Goal: Task Accomplishment & Management: Use online tool/utility

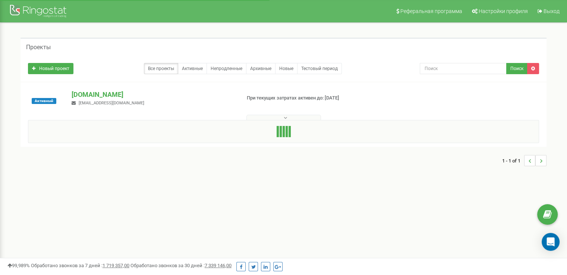
drag, startPoint x: 0, startPoint y: 0, endPoint x: 4, endPoint y: 35, distance: 35.0
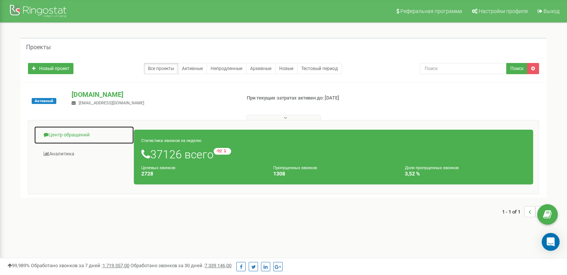
click at [71, 133] on link "Центр обращений" at bounding box center [84, 135] width 100 height 18
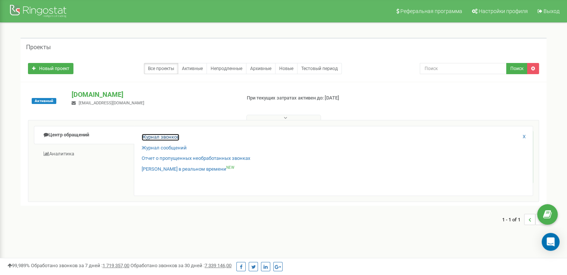
click at [151, 138] on link "Журнал звонков" at bounding box center [161, 137] width 38 height 7
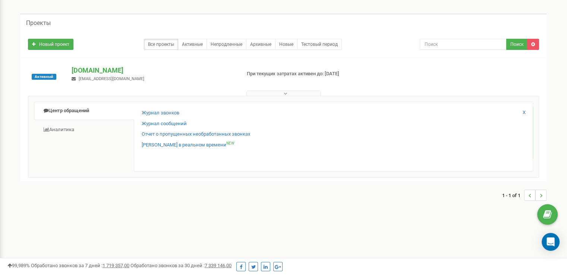
scroll to position [37, 0]
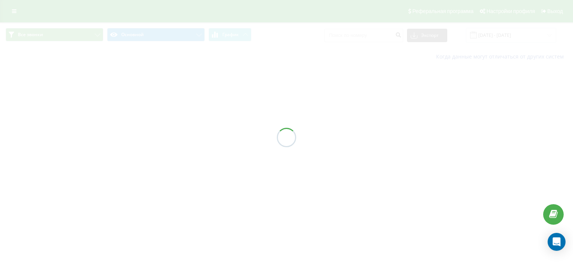
drag, startPoint x: 0, startPoint y: 0, endPoint x: 325, endPoint y: 85, distance: 335.9
click at [224, 100] on div at bounding box center [286, 137] width 573 height 275
click at [500, 38] on div at bounding box center [286, 137] width 573 height 275
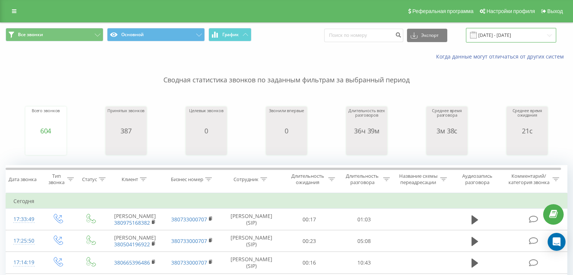
click at [500, 38] on input "[DATE] - [DATE]" at bounding box center [511, 35] width 90 height 15
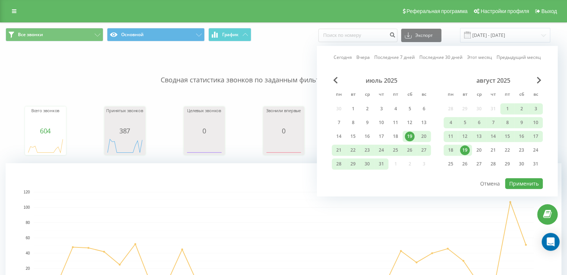
click at [461, 151] on div "19" at bounding box center [465, 150] width 10 height 10
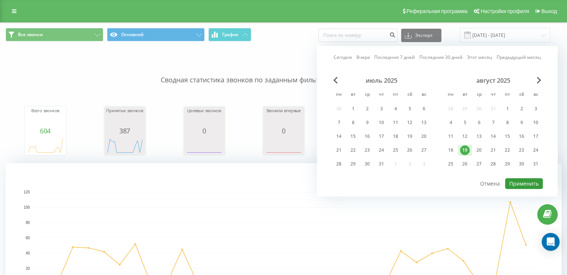
click at [510, 178] on button "Применить" at bounding box center [524, 183] width 38 height 11
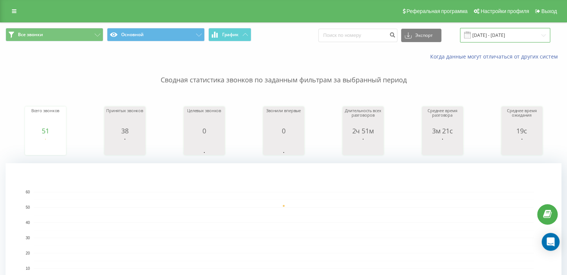
drag, startPoint x: 488, startPoint y: 35, endPoint x: 483, endPoint y: 38, distance: 6.5
click at [489, 35] on input "[DATE] - [DATE]" at bounding box center [505, 35] width 90 height 15
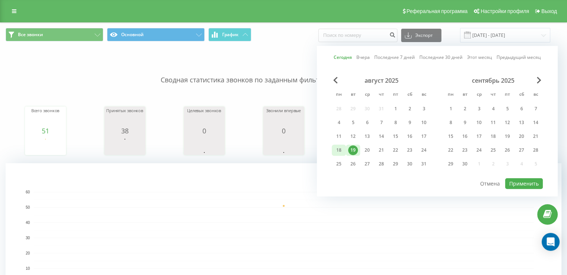
click at [336, 146] on div "18" at bounding box center [339, 150] width 10 height 10
click at [357, 152] on div "19" at bounding box center [353, 150] width 10 height 10
click at [521, 184] on button "Применить" at bounding box center [524, 183] width 38 height 11
type input "18.08.2025 - 19.08.2025"
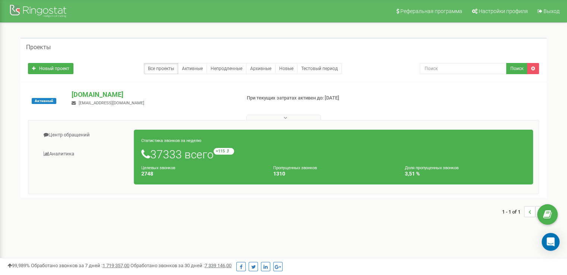
drag, startPoint x: 223, startPoint y: 45, endPoint x: 114, endPoint y: 112, distance: 127.9
click at [204, 47] on div "Проекты" at bounding box center [284, 47] width 526 height 18
click at [90, 133] on link "Центр обращений" at bounding box center [84, 135] width 100 height 18
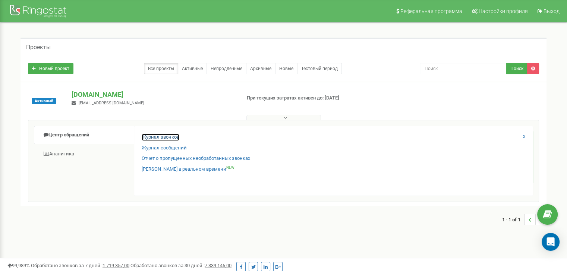
click at [153, 135] on link "Журнал звонков" at bounding box center [161, 137] width 38 height 7
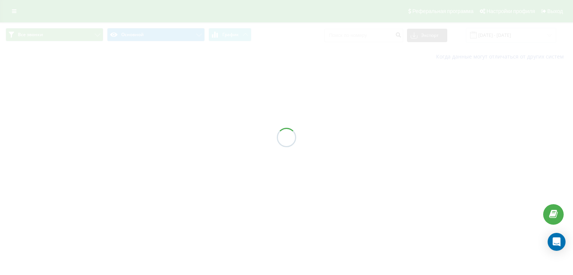
click at [515, 39] on div at bounding box center [286, 137] width 573 height 275
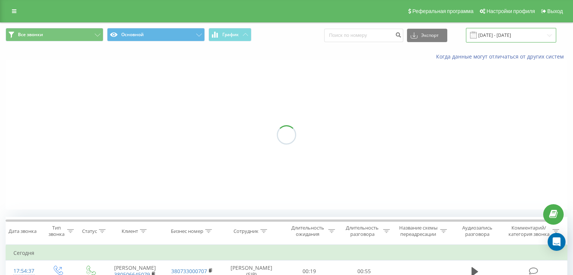
click at [515, 39] on input "[DATE] - [DATE]" at bounding box center [511, 35] width 90 height 15
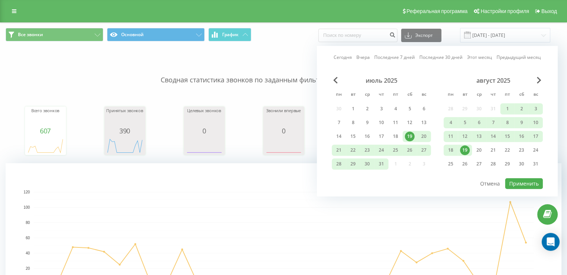
click at [469, 151] on div "19" at bounding box center [465, 150] width 10 height 10
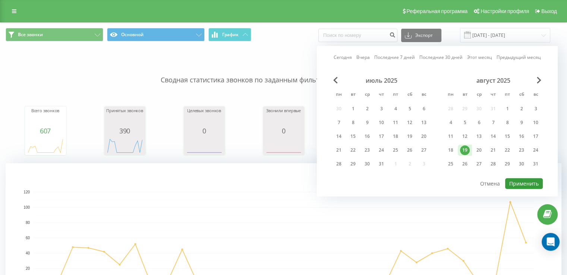
click at [539, 186] on button "Применить" at bounding box center [524, 183] width 38 height 11
type input "[DATE] - [DATE]"
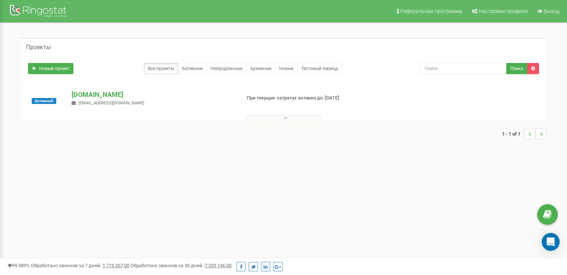
click at [127, 89] on div "Активный merezha-prava.com.ua dariatarget@gmail.com При текущих затратах активе…" at bounding box center [284, 101] width 526 height 38
click at [132, 89] on div "Активный merezha-prava.com.ua dariatarget@gmail.com При текущих затратах активе…" at bounding box center [284, 101] width 526 height 38
click at [134, 98] on p "[DOMAIN_NAME]" at bounding box center [153, 95] width 163 height 10
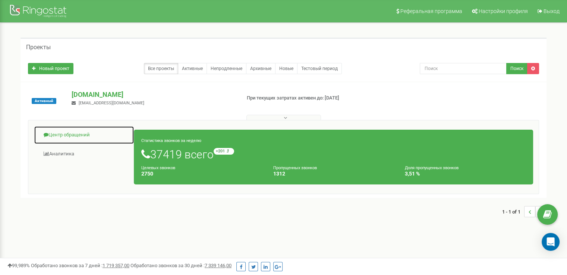
click at [81, 135] on link "Центр обращений" at bounding box center [84, 135] width 100 height 18
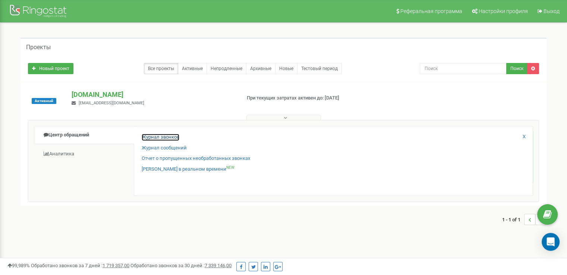
click at [144, 138] on link "Журнал звонков" at bounding box center [161, 137] width 38 height 7
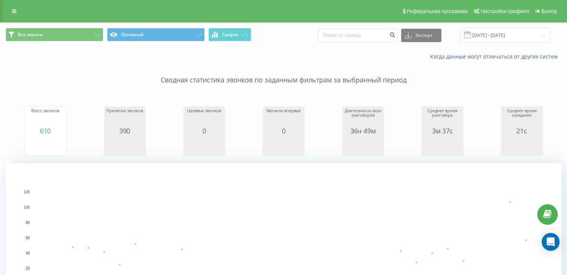
click at [471, 32] on span at bounding box center [467, 35] width 7 height 7
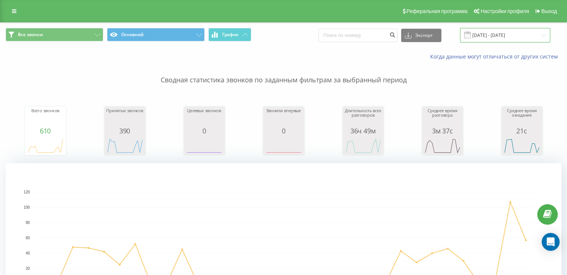
click at [513, 36] on input "[DATE] - [DATE]" at bounding box center [505, 35] width 90 height 15
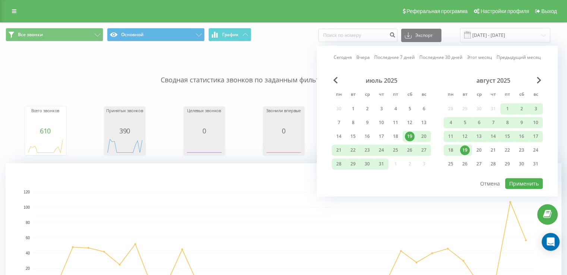
click at [467, 148] on div "19" at bounding box center [465, 150] width 10 height 10
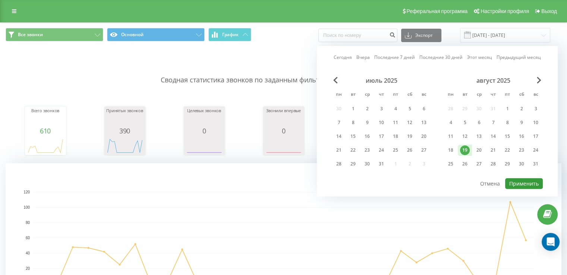
click at [515, 186] on button "Применить" at bounding box center [524, 183] width 38 height 11
type input "[DATE] - [DATE]"
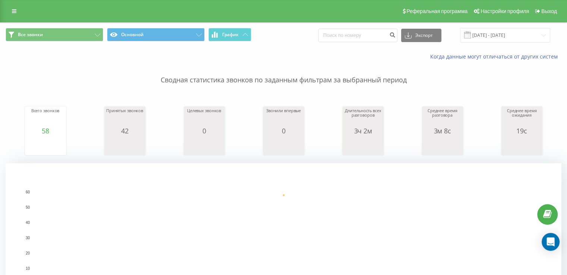
click at [479, 27] on div "Все звонки Основной График Экспорт .csv .xls .xlsx [DATE] - [DATE]" at bounding box center [283, 35] width 567 height 25
click at [486, 32] on input "[DATE] - [DATE]" at bounding box center [505, 35] width 90 height 15
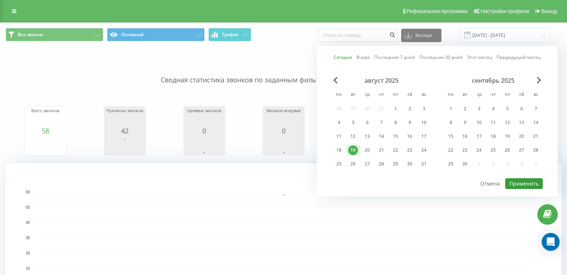
click at [523, 184] on button "Применить" at bounding box center [524, 183] width 38 height 11
